Goal: Information Seeking & Learning: Check status

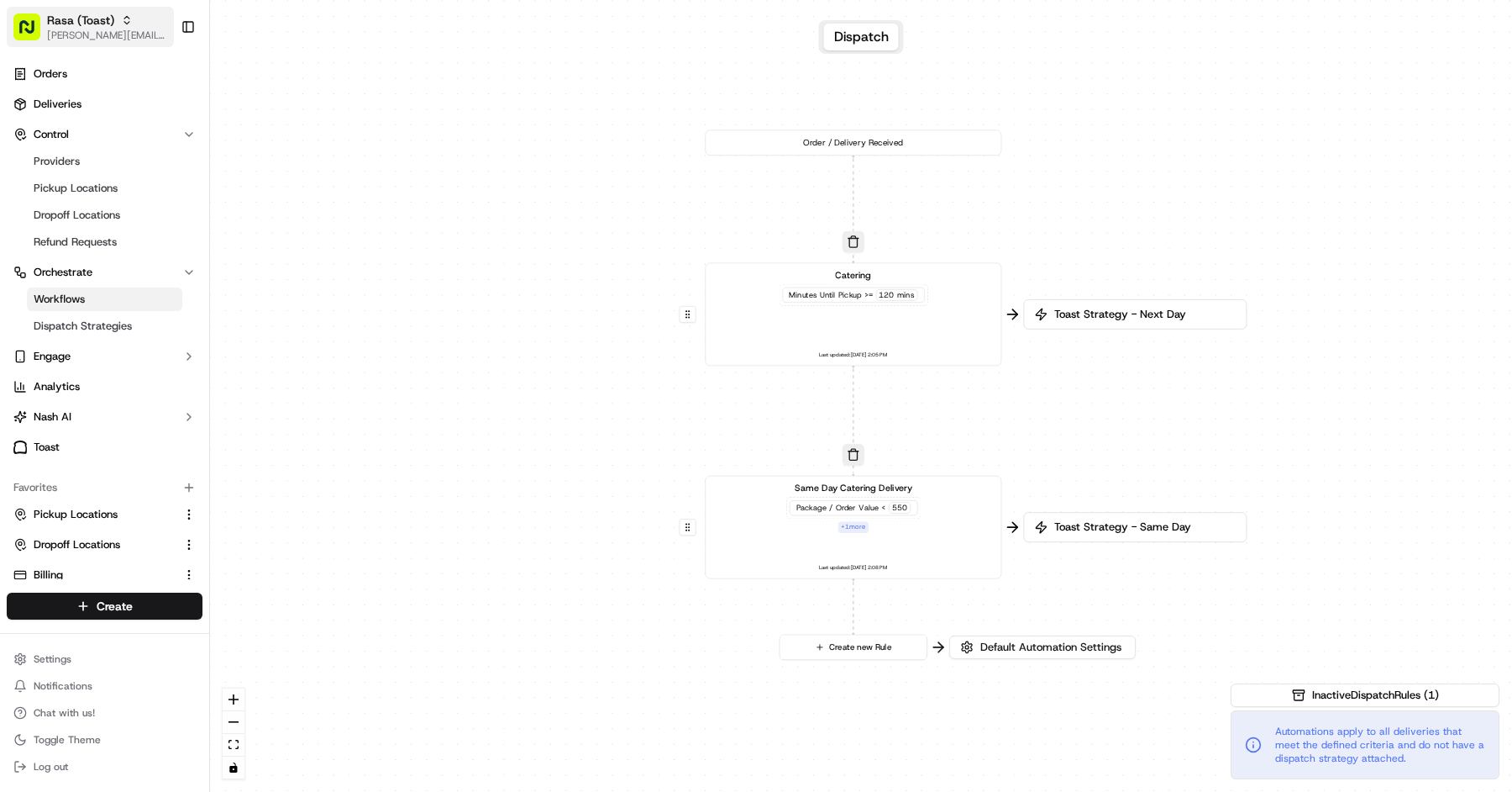
scroll to position [1, 0]
click at [105, 21] on span "Rasa (Toast)" at bounding box center [81, 19] width 68 height 16
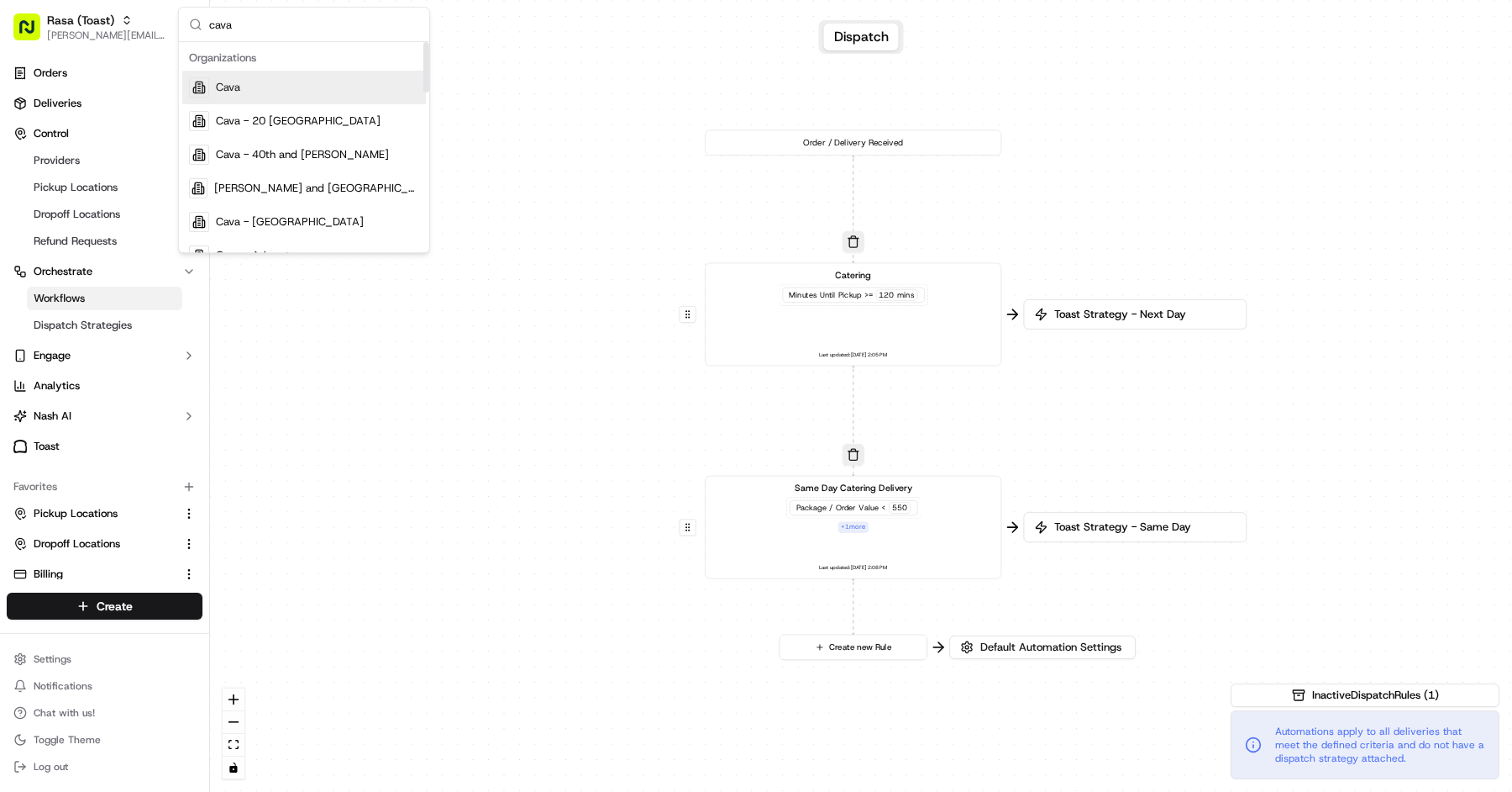
type input "cava"
click at [312, 87] on div "Cava" at bounding box center [304, 87] width 243 height 34
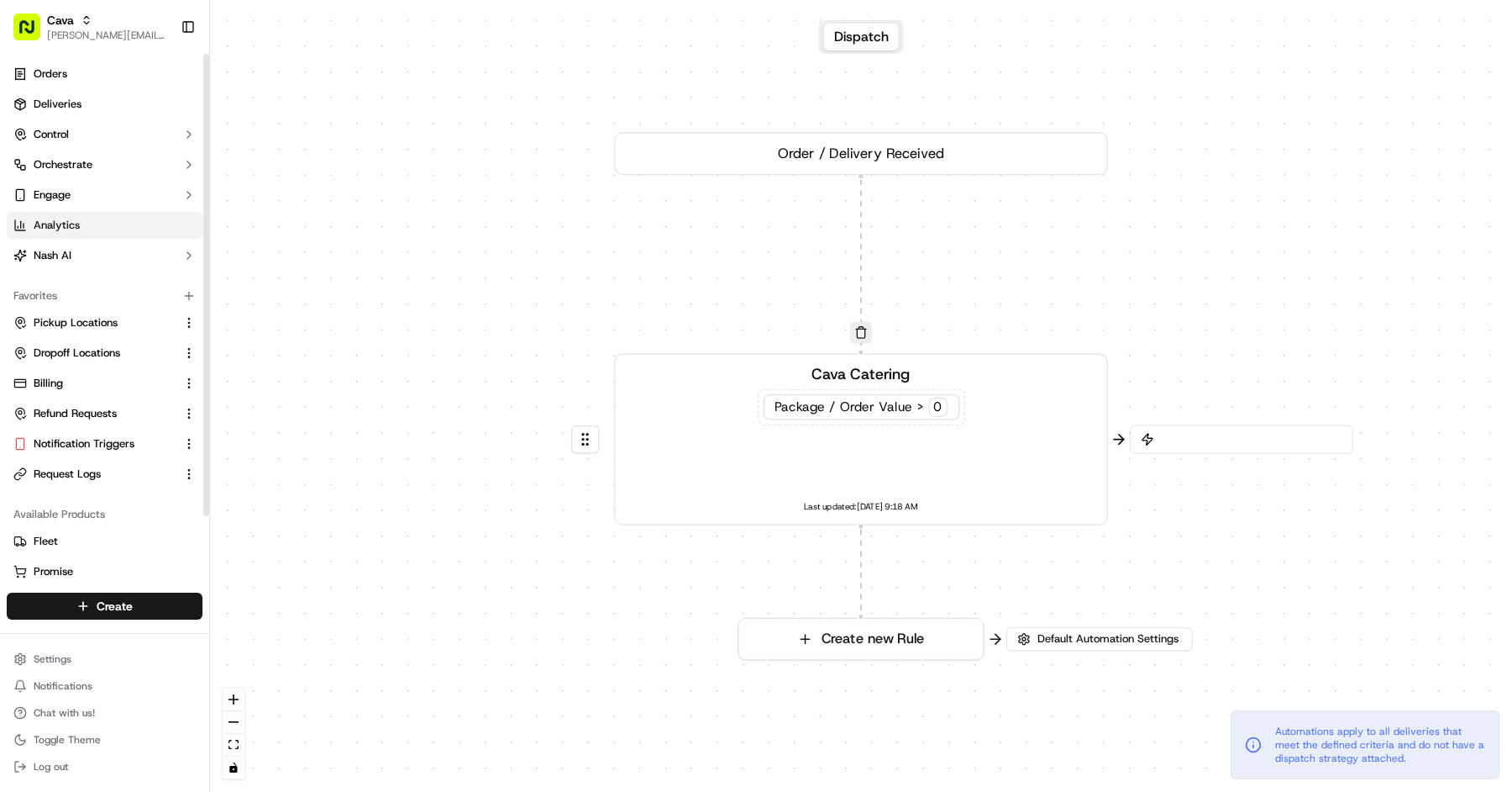
click at [113, 235] on link "Analytics" at bounding box center [104, 225] width 196 height 27
